Goal: Check status

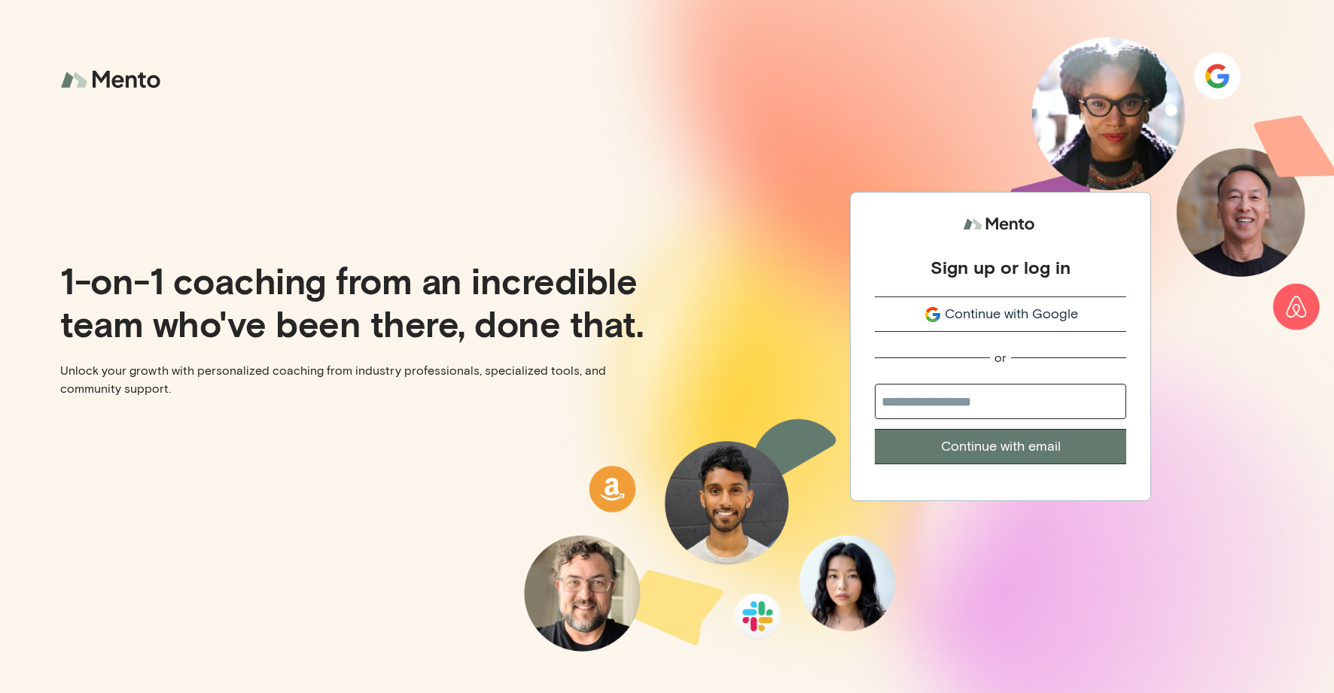
click at [1021, 307] on span "Continue with Google" at bounding box center [1011, 314] width 133 height 20
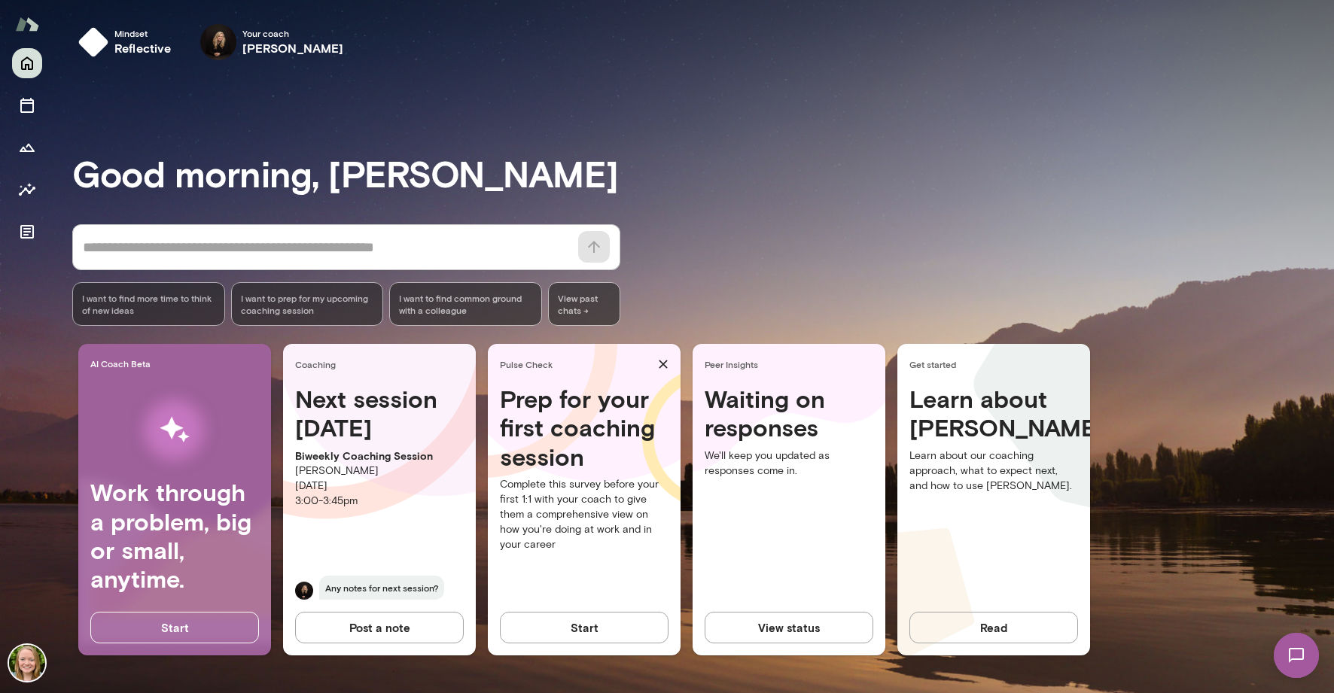
click at [761, 408] on h4 "Waiting on responses" at bounding box center [789, 414] width 169 height 58
click at [785, 640] on button "View status" at bounding box center [789, 628] width 169 height 32
